Goal: Task Accomplishment & Management: Use online tool/utility

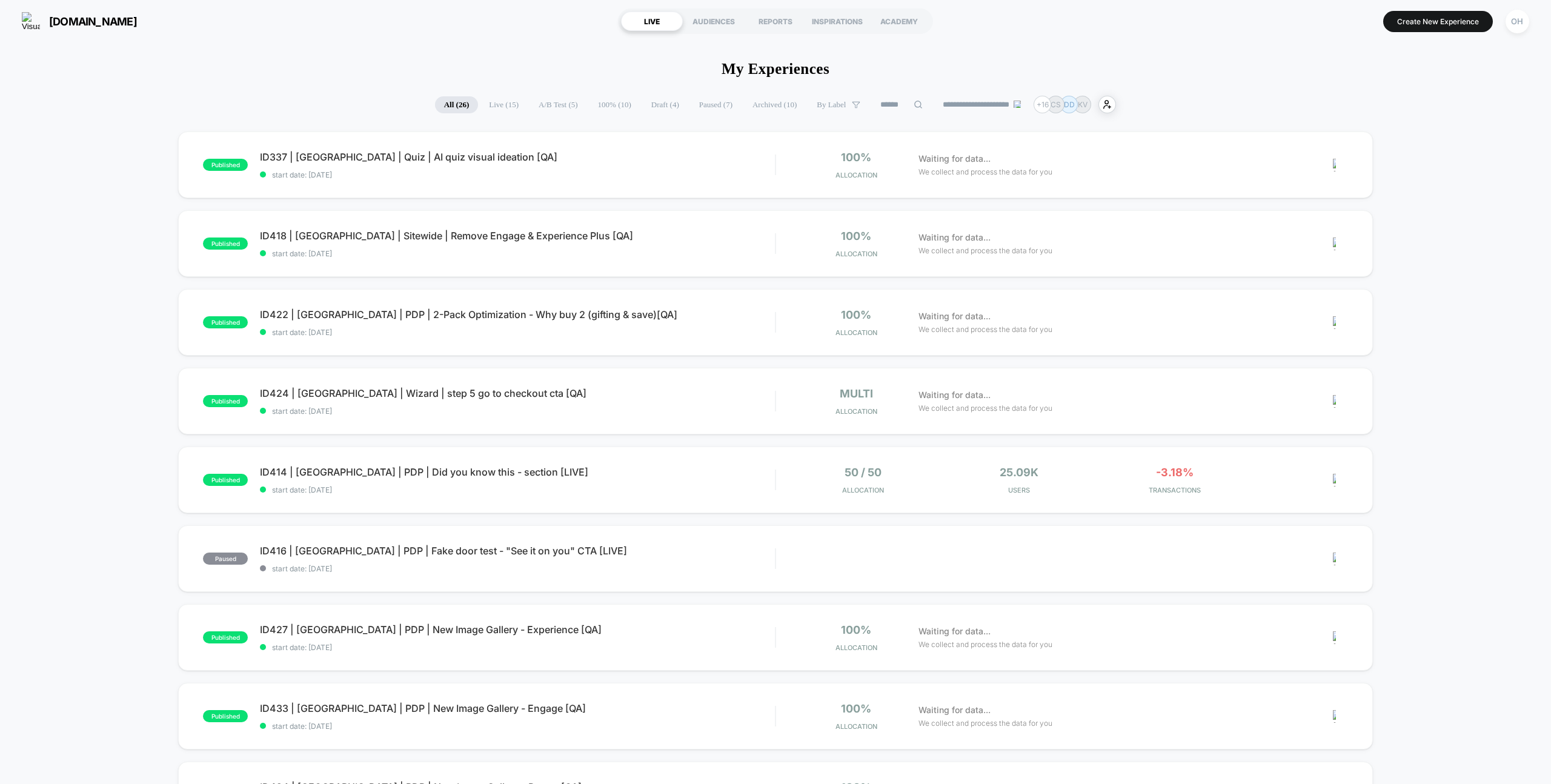
click at [651, 103] on span "Draft ( 4 )" at bounding box center [665, 105] width 46 height 17
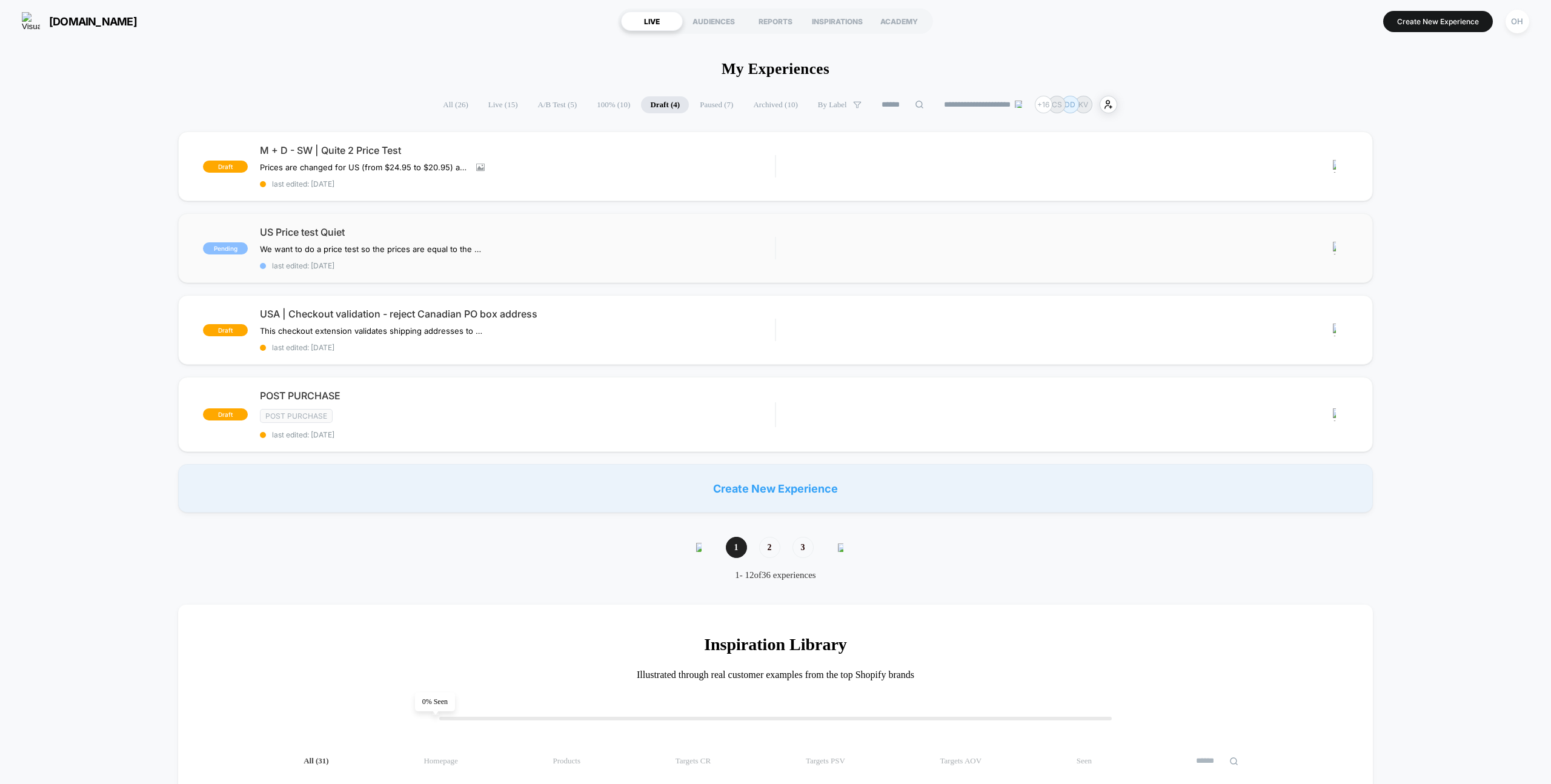
click at [630, 259] on div "US Price test Quiet We want to do a price test so the prices are equal to the Q…" at bounding box center [517, 247] width 515 height 44
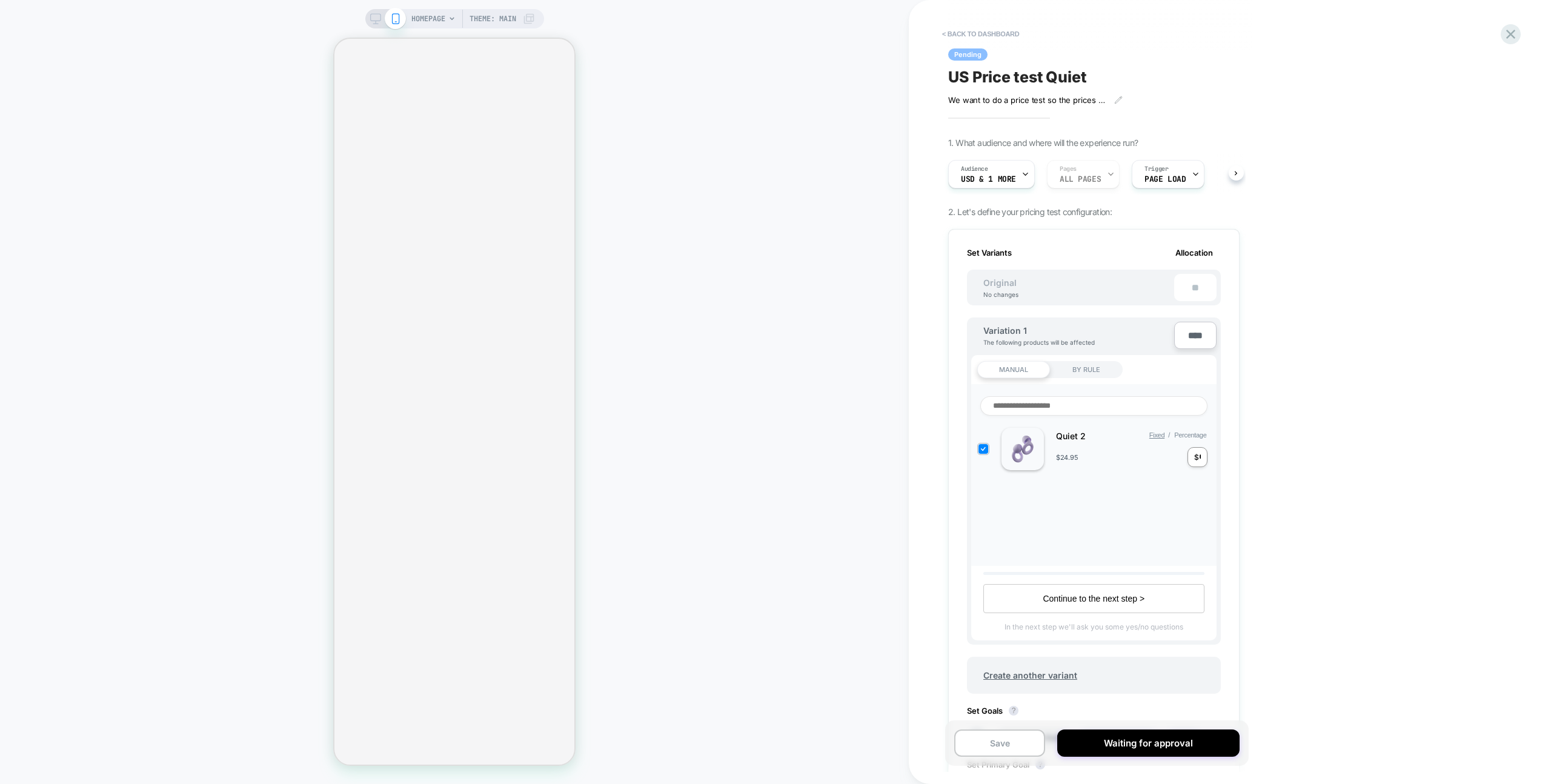
scroll to position [0, 1]
click at [990, 179] on span "USD & 1 More" at bounding box center [988, 179] width 55 height 8
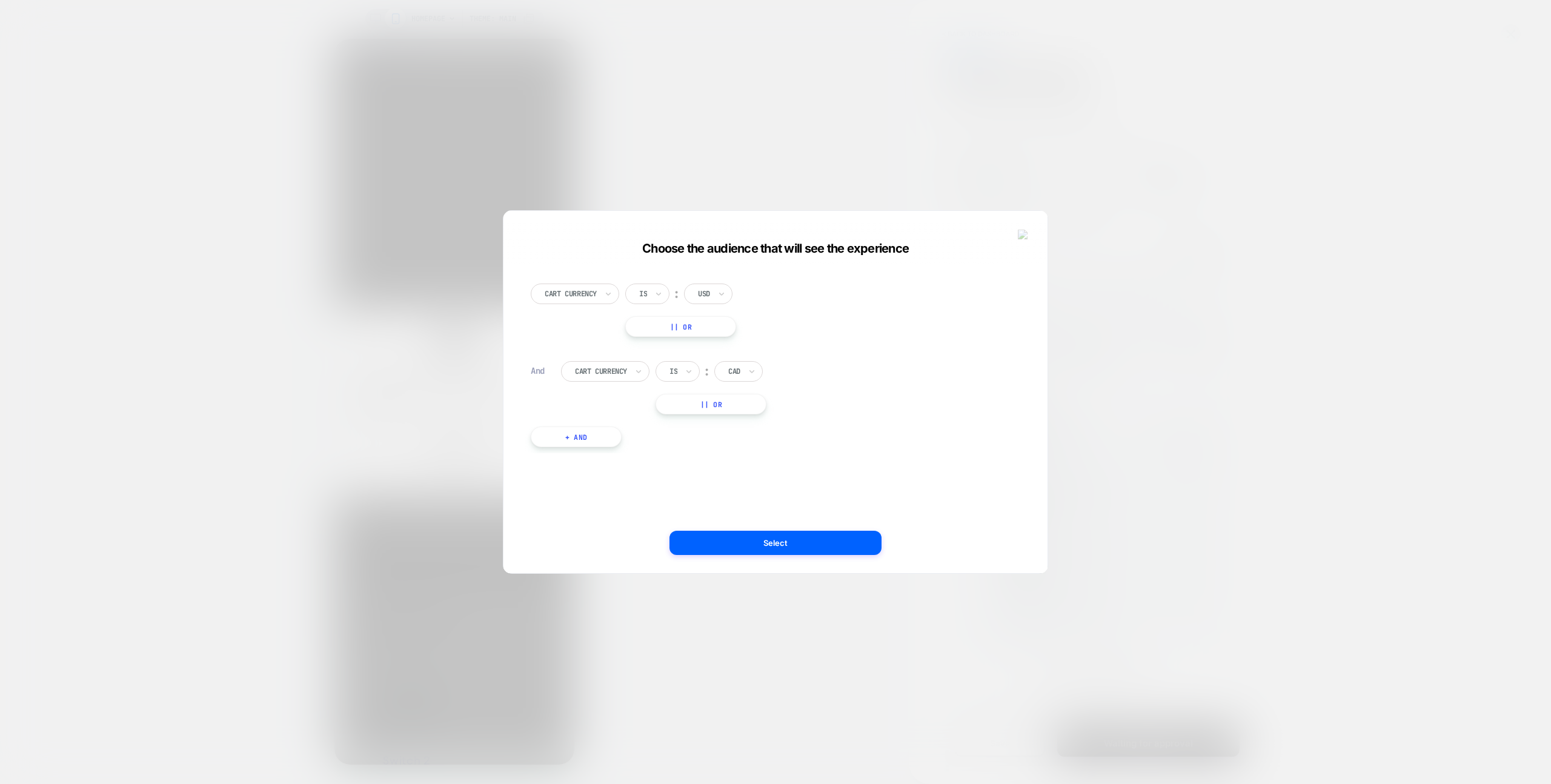
scroll to position [0, 0]
click at [763, 152] on div at bounding box center [775, 392] width 1551 height 784
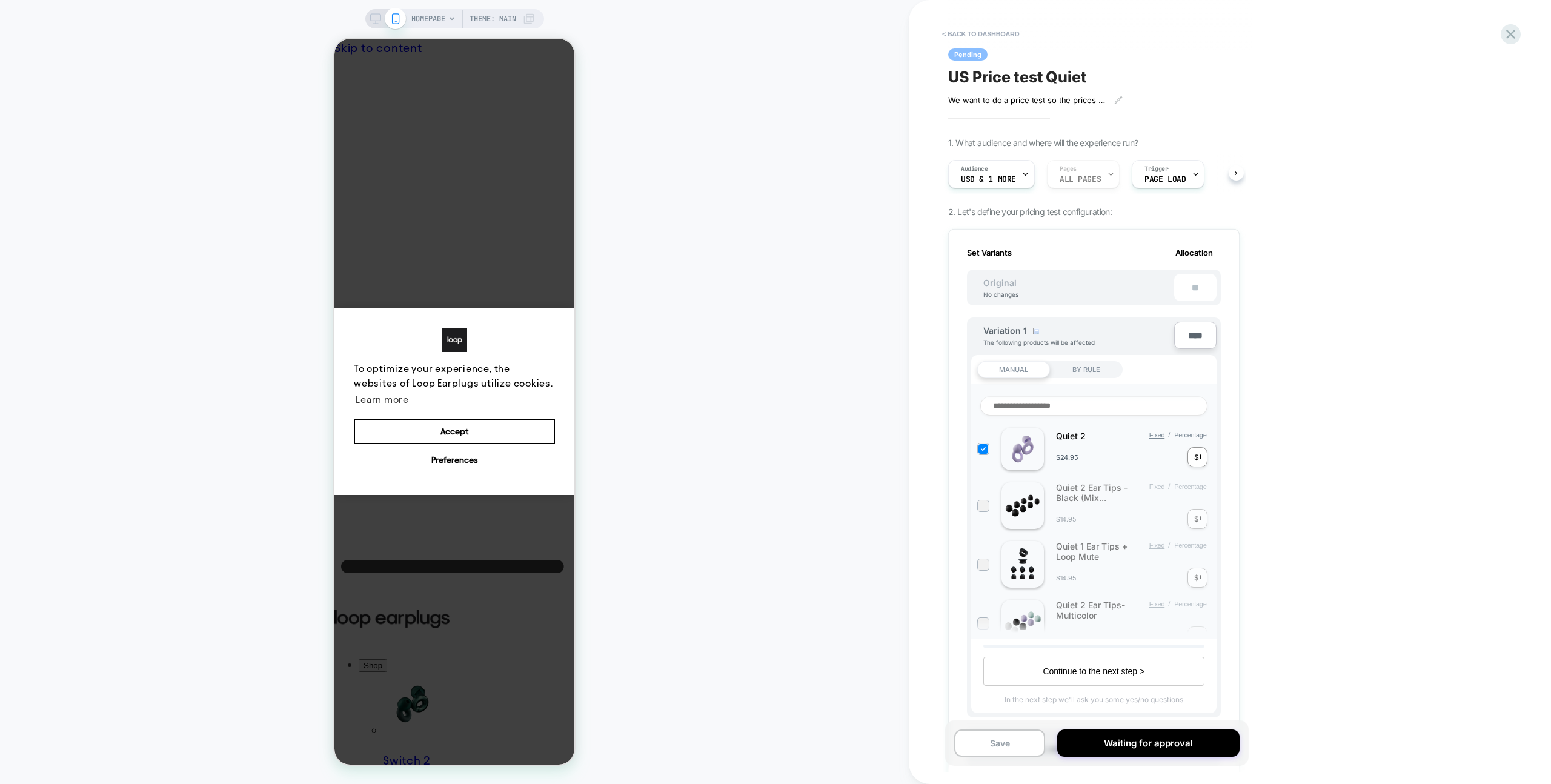
click at [762, 152] on div "HOMEPAGE Theme: MAIN" at bounding box center [454, 391] width 909 height 760
click at [980, 170] on span "Audience" at bounding box center [974, 169] width 27 height 8
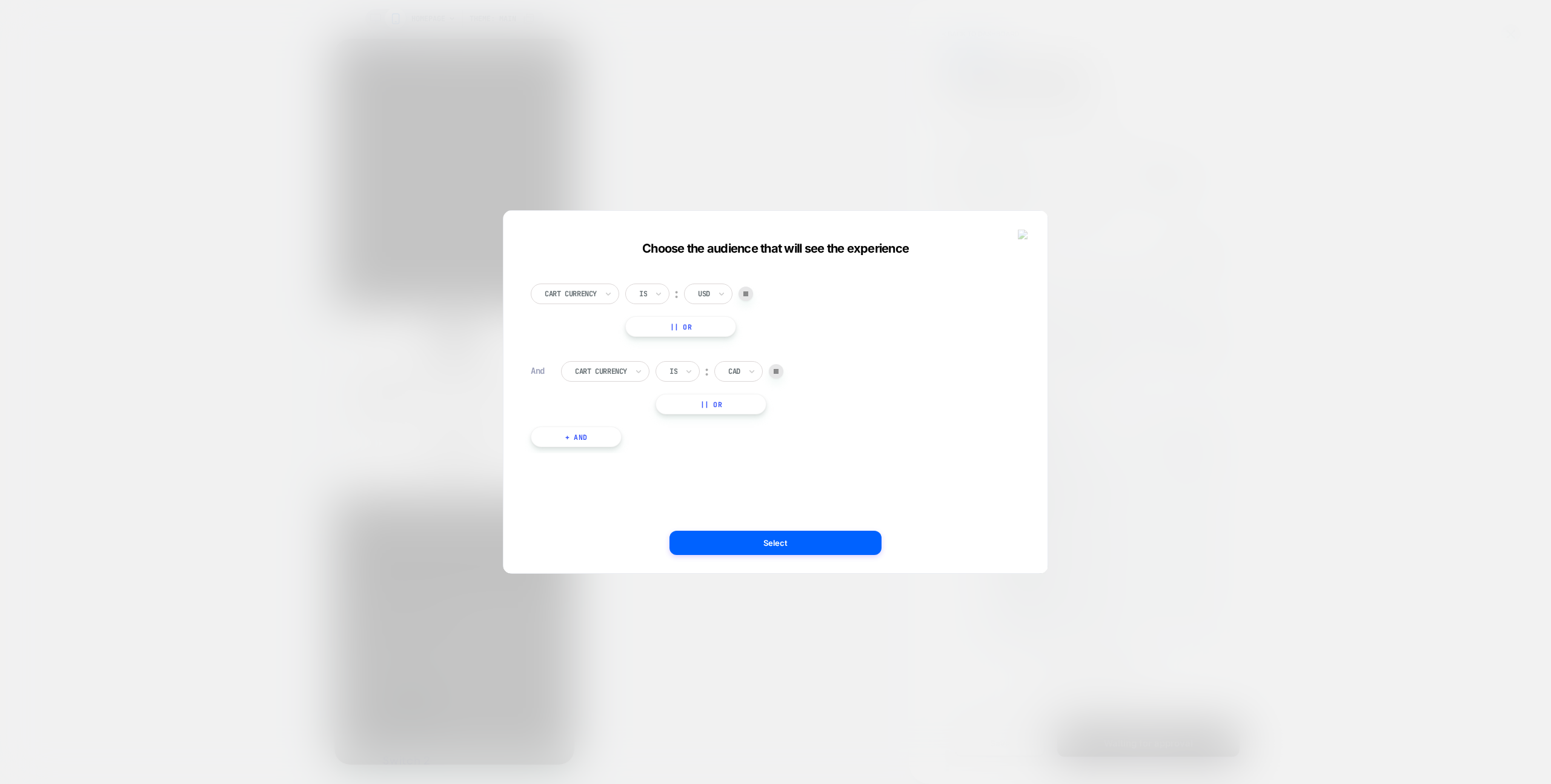
click at [779, 369] on img at bounding box center [776, 371] width 5 height 5
click at [807, 530] on div "Cart Currency Is ︰ USD || Or + And" at bounding box center [770, 391] width 507 height 314
click at [811, 543] on button "Select" at bounding box center [775, 542] width 212 height 24
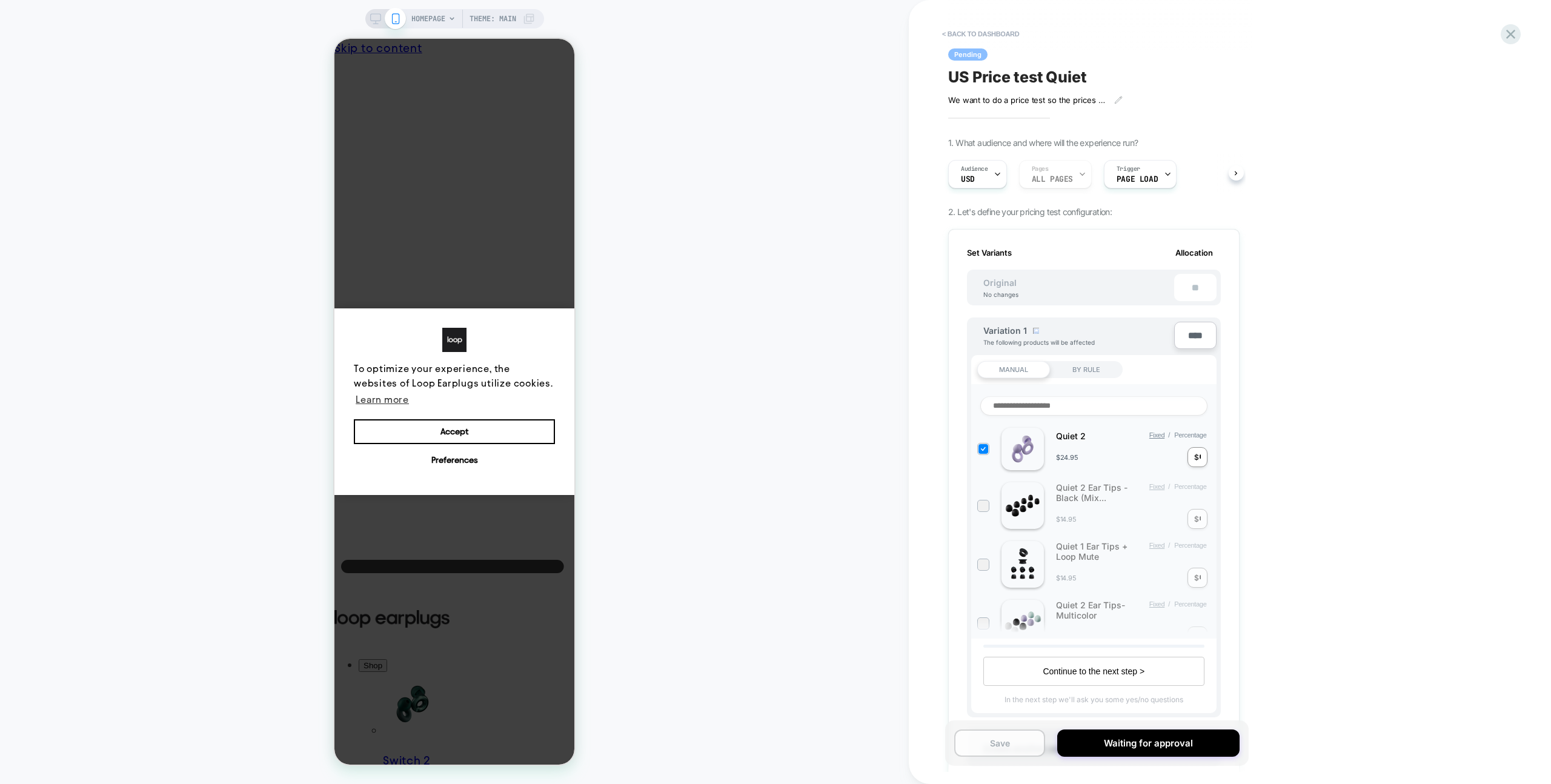
click at [997, 741] on button "Save" at bounding box center [1000, 743] width 91 height 27
click at [1505, 35] on icon at bounding box center [1510, 34] width 16 height 16
